Goal: Leave review/rating: Leave review/rating

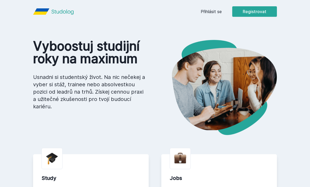
click at [216, 14] on link "Přihlásit se" at bounding box center [211, 11] width 21 height 6
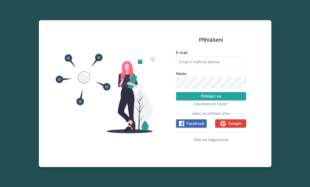
click at [229, 126] on span "Google" at bounding box center [234, 123] width 13 height 5
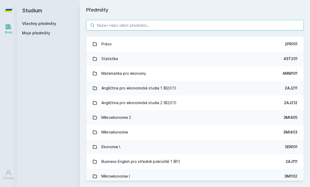
click at [261, 27] on input "search" at bounding box center [194, 25] width 217 height 10
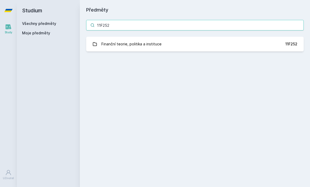
type input "11F252"
click at [280, 43] on link "Finanční teorie, politika a instituce 11F252" at bounding box center [194, 44] width 217 height 15
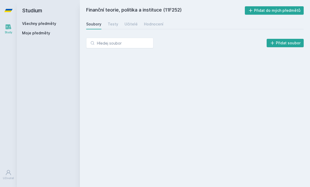
click at [115, 22] on div "Testy" at bounding box center [113, 24] width 10 height 5
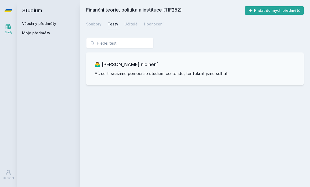
click at [129, 23] on div "Učitelé" at bounding box center [130, 24] width 13 height 5
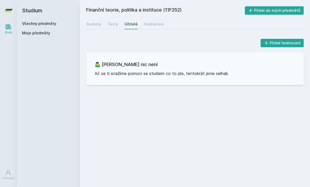
click at [152, 22] on div "Hodnocení" at bounding box center [153, 24] width 19 height 5
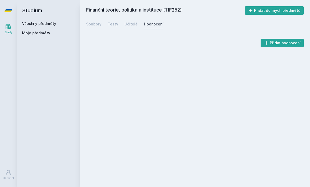
click at [98, 33] on div "Přidat hodnocení" at bounding box center [195, 44] width 230 height 27
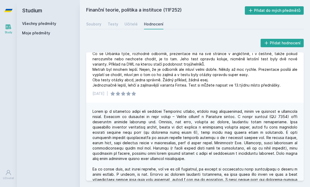
scroll to position [18, 0]
